Goal: Task Accomplishment & Management: Use online tool/utility

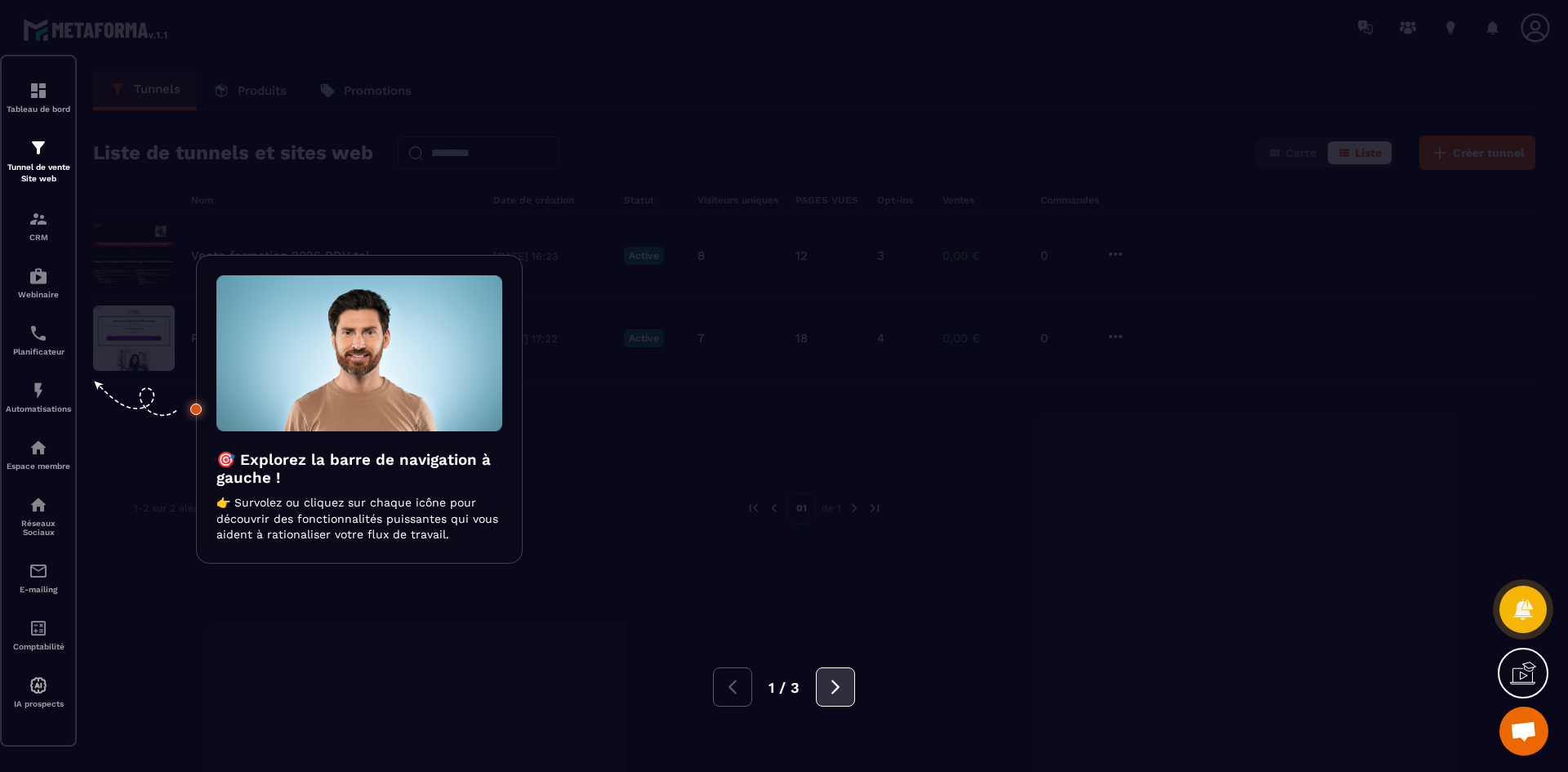
click at [844, 682] on button at bounding box center [835, 687] width 39 height 39
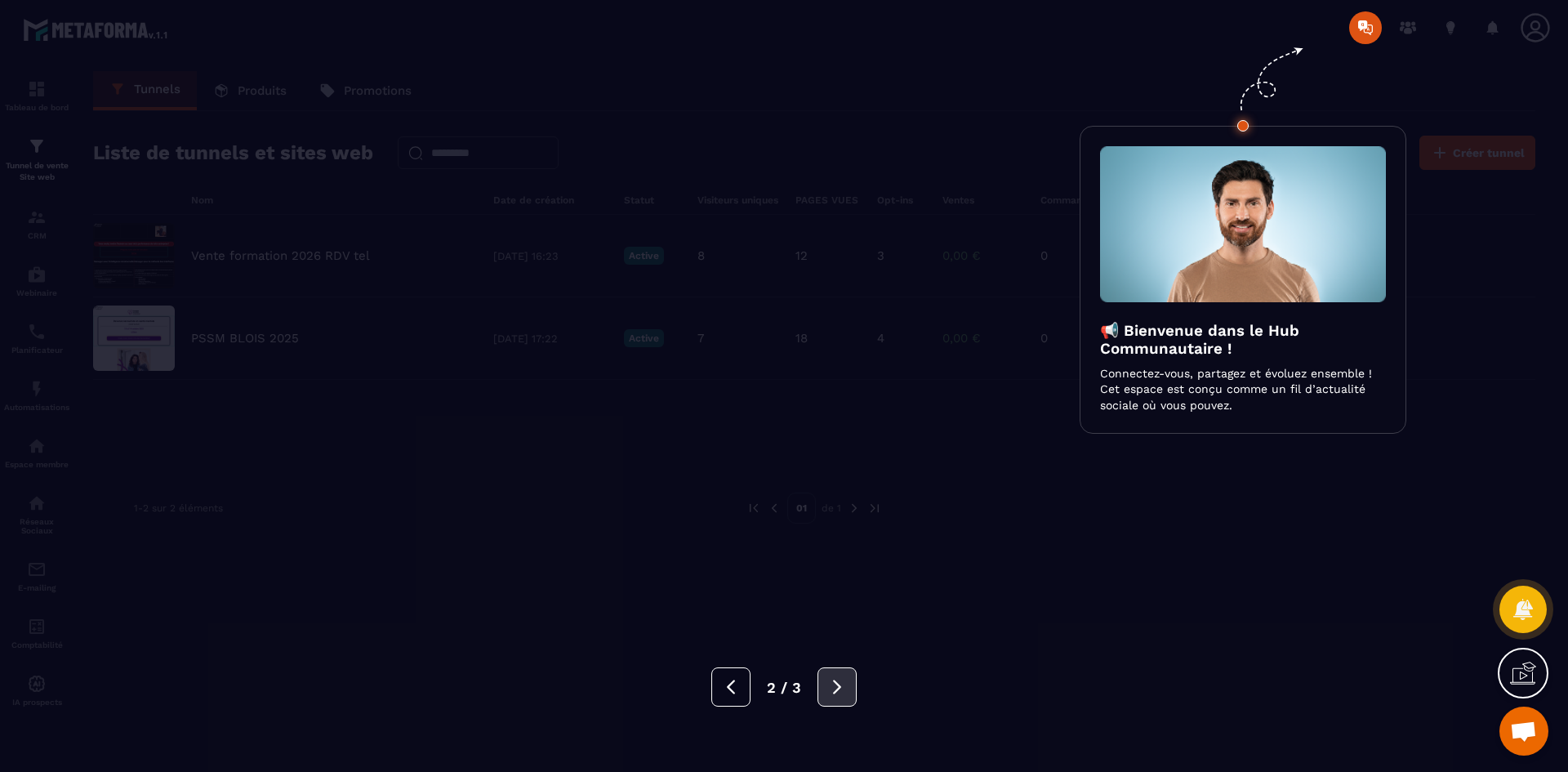
click at [844, 682] on icon at bounding box center [836, 687] width 18 height 18
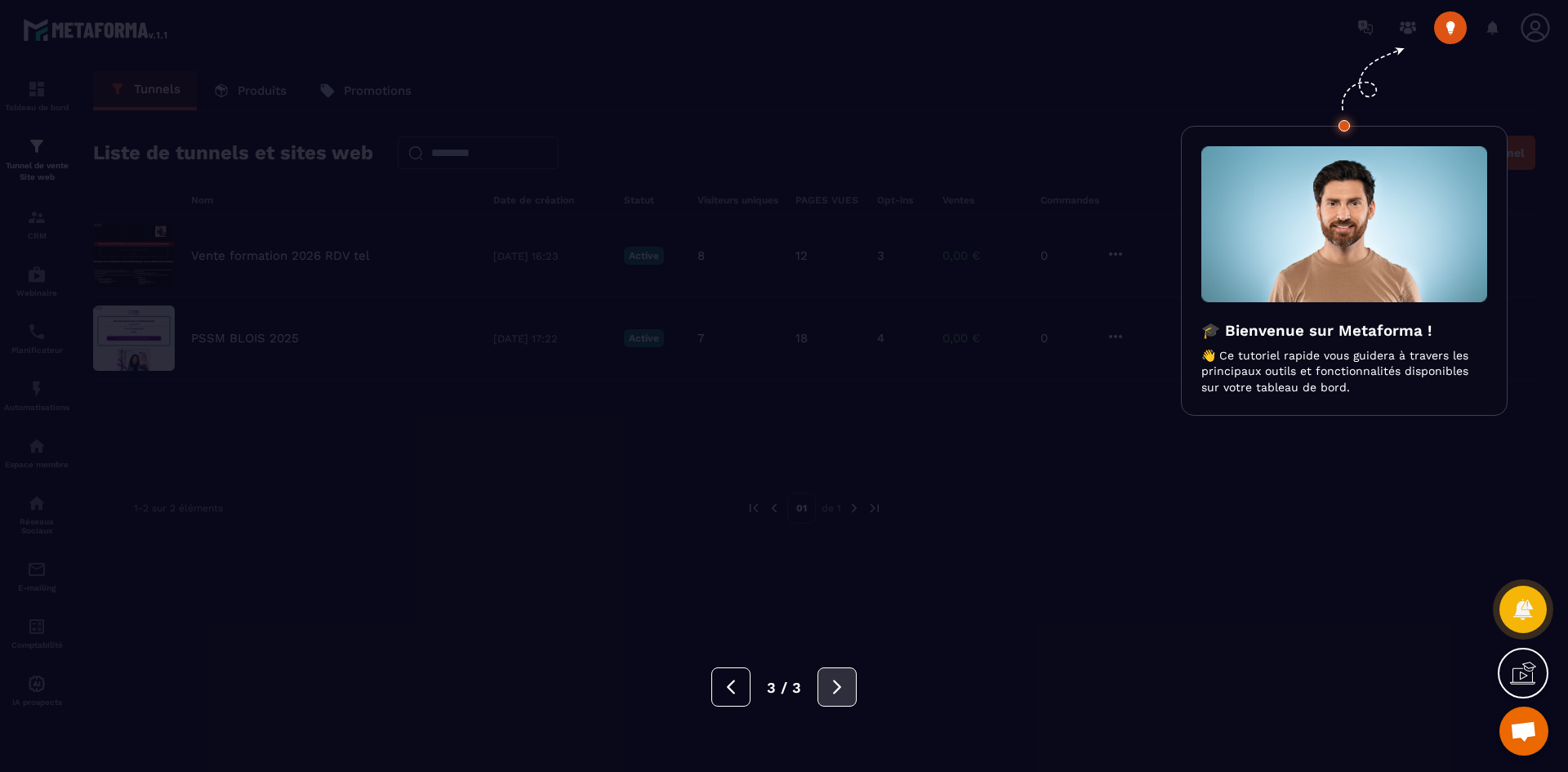
click at [844, 682] on icon at bounding box center [836, 687] width 18 height 18
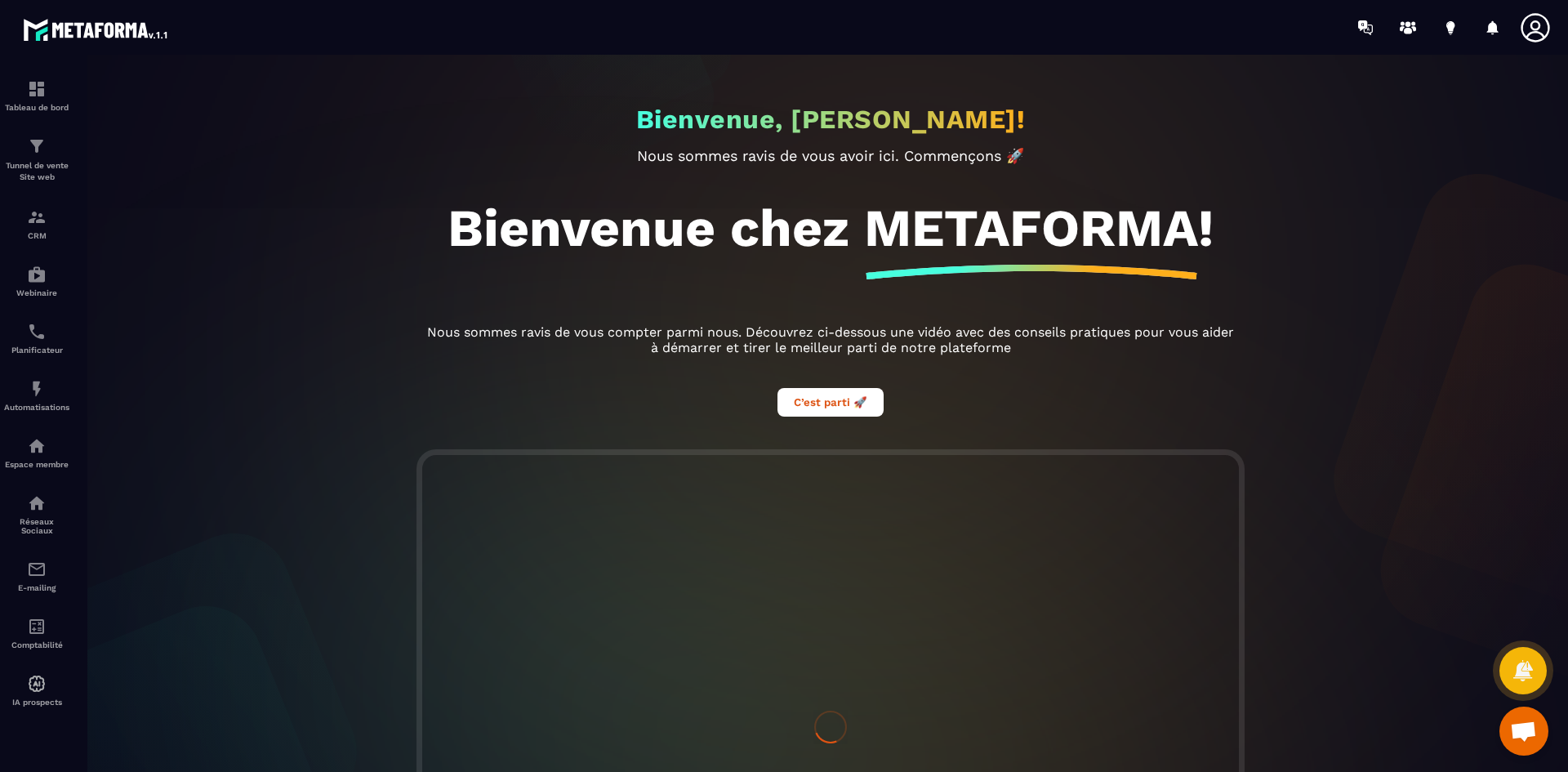
click at [49, 155] on div at bounding box center [830, 421] width 1568 height 734
click at [35, 154] on img at bounding box center [36, 146] width 19 height 19
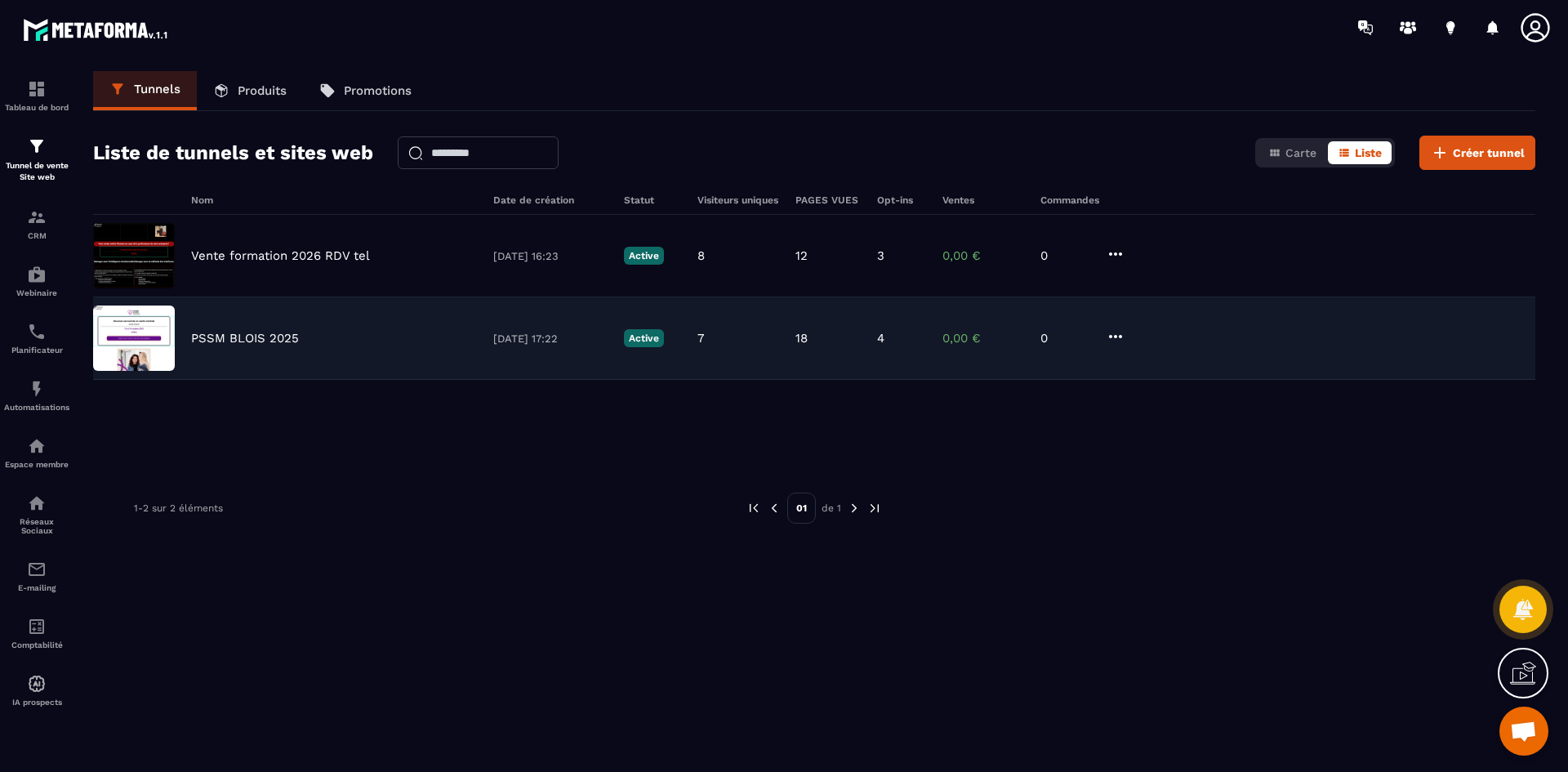
click at [168, 328] on img at bounding box center [134, 338] width 82 height 66
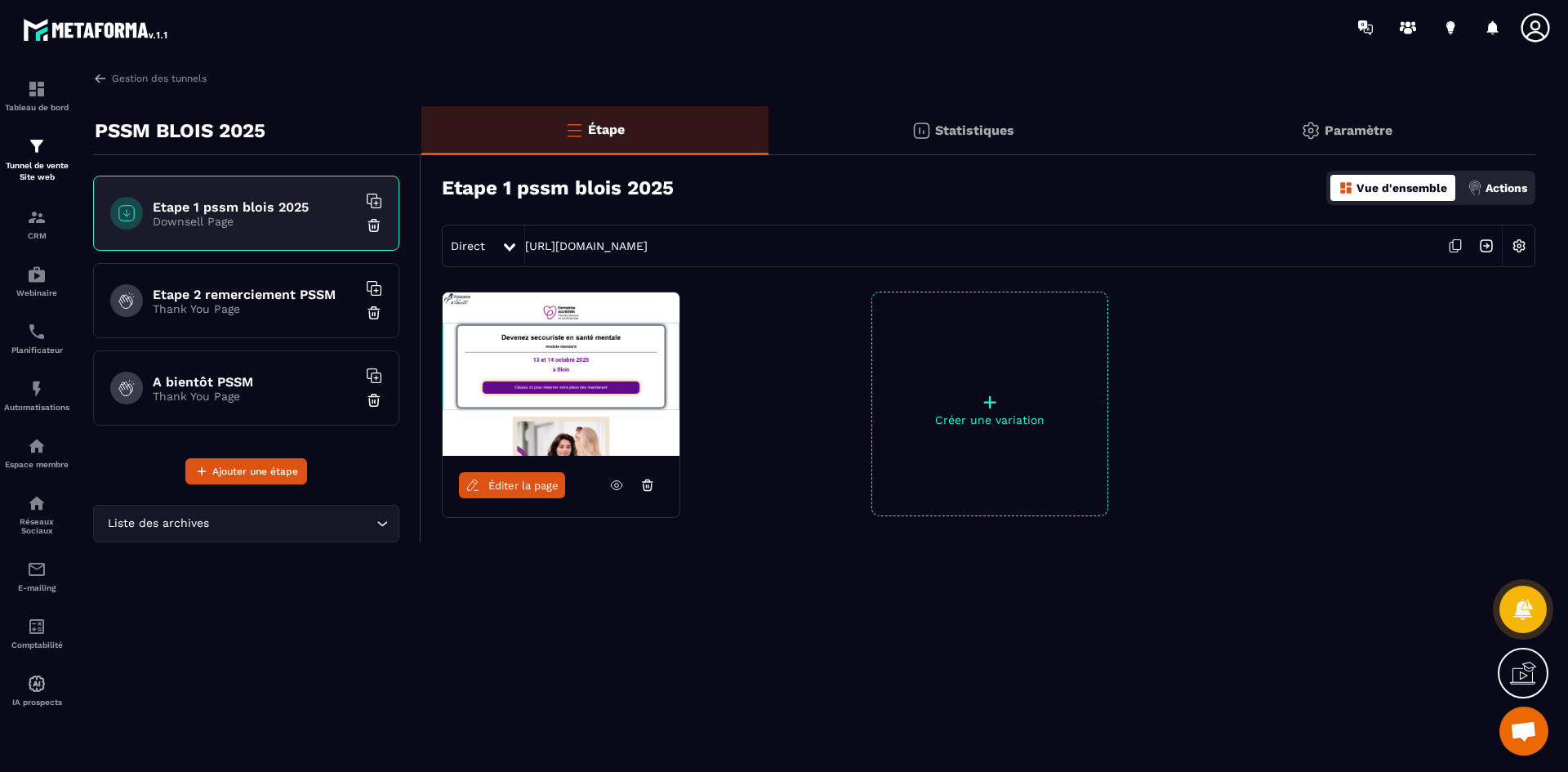
click at [502, 492] on link "Éditer la page" at bounding box center [511, 486] width 106 height 26
